Goal: Find specific page/section: Find specific page/section

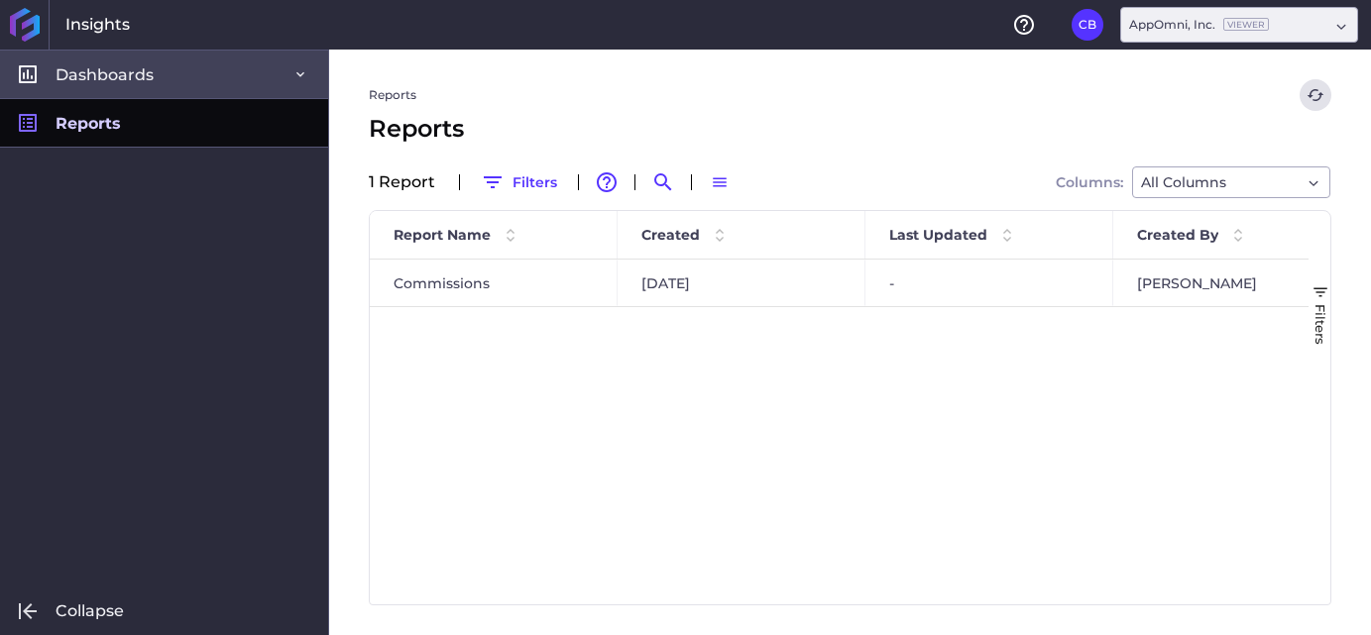
click at [103, 76] on span "Dashboards" at bounding box center [105, 74] width 98 height 21
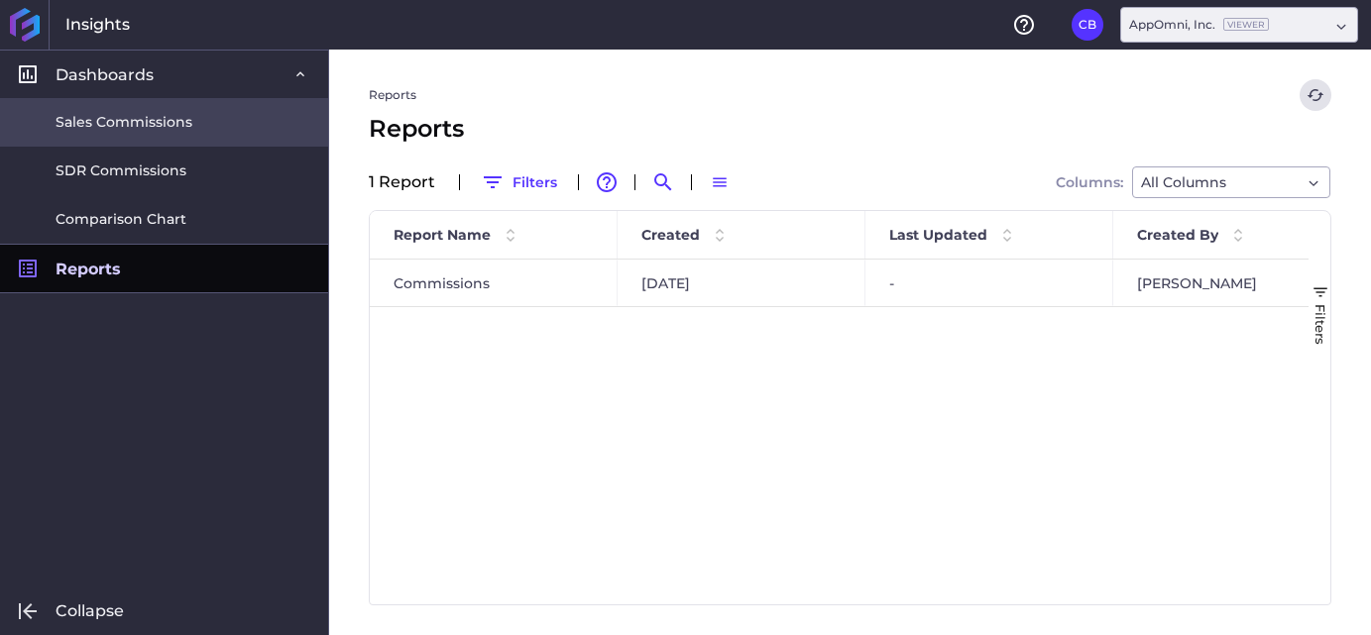
click at [105, 126] on span "Sales Commissions" at bounding box center [124, 122] width 137 height 21
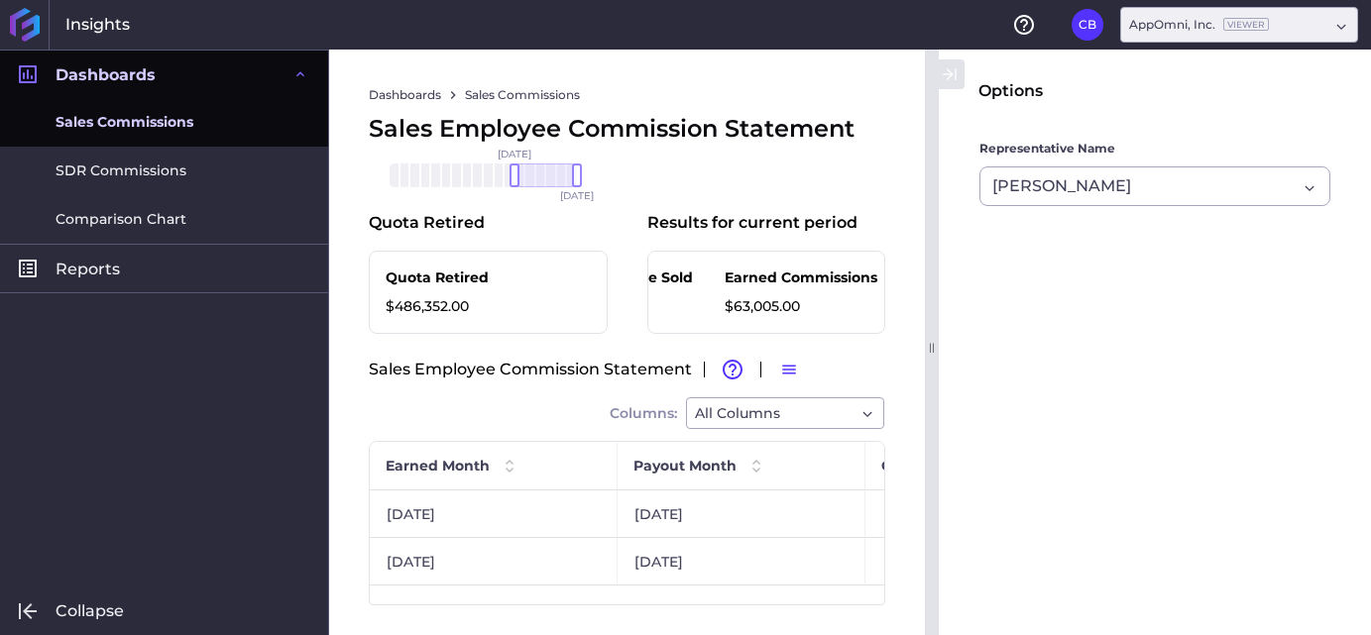
scroll to position [0, 103]
